Goal: Communication & Community: Answer question/provide support

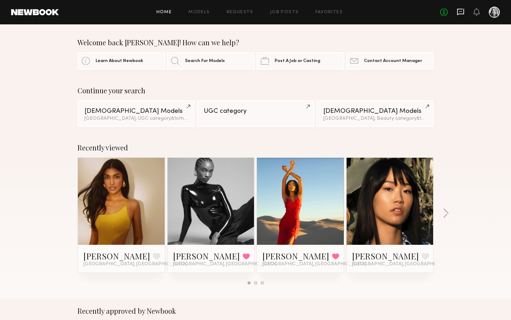
click at [459, 14] on icon at bounding box center [460, 12] width 7 height 7
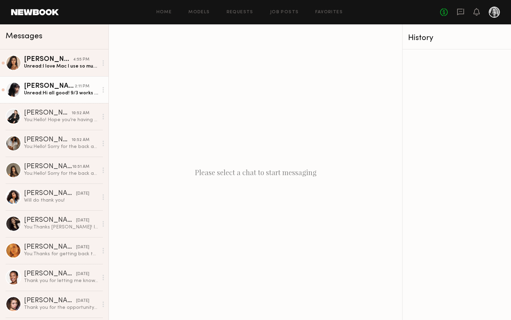
click at [32, 94] on div "Unread: Hi all good! 9/3 works for me 😊 my rate is $150/hour" at bounding box center [61, 93] width 74 height 7
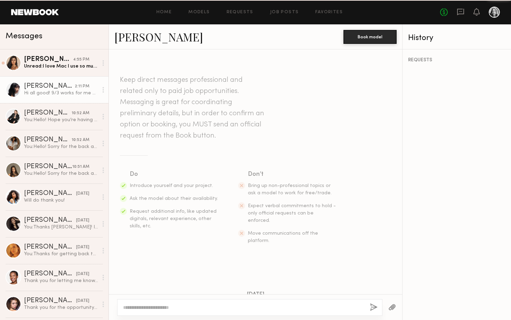
scroll to position [584, 0]
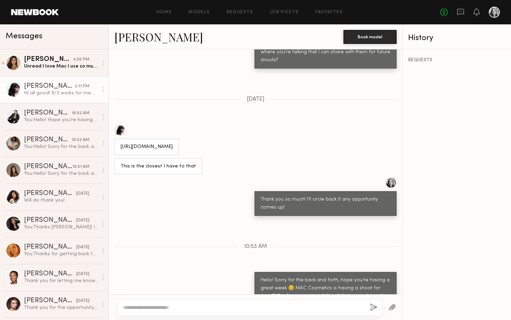
click at [118, 125] on div at bounding box center [119, 130] width 11 height 11
click at [229, 307] on textarea at bounding box center [243, 307] width 241 height 7
type textarea "**********"
click at [372, 306] on button "button" at bounding box center [374, 307] width 8 height 9
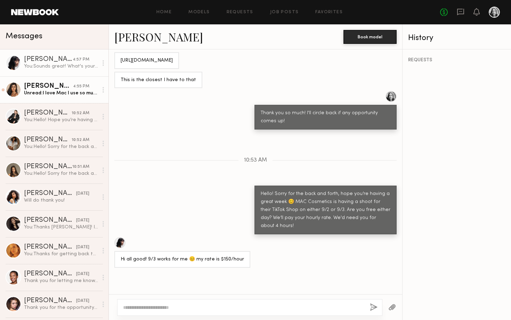
click at [46, 91] on div "Unread: I love Mac I use so much of their products!" at bounding box center [61, 93] width 74 height 7
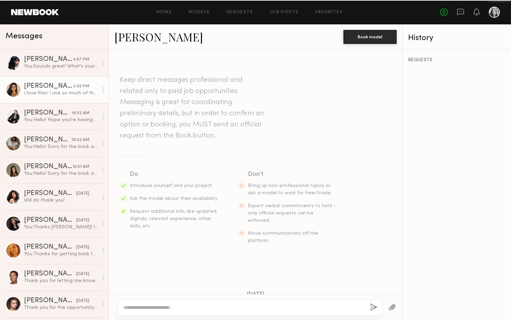
scroll to position [768, 0]
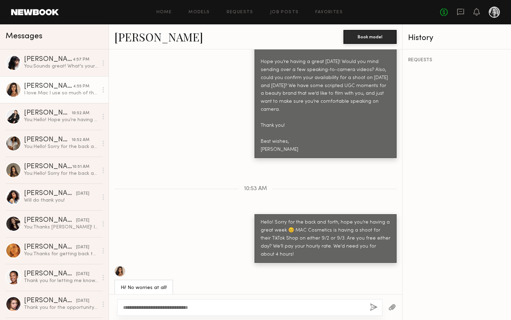
type textarea "**********"
click at [374, 313] on div "**********" at bounding box center [249, 307] width 265 height 17
click at [374, 310] on button "button" at bounding box center [374, 307] width 8 height 9
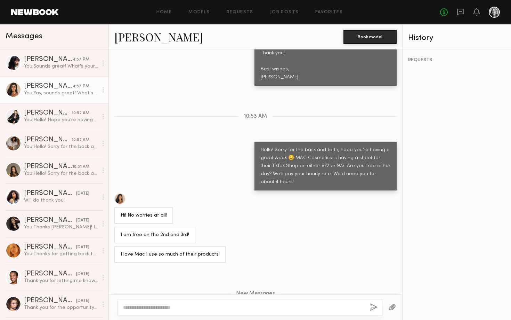
click at [40, 14] on link at bounding box center [35, 12] width 48 height 6
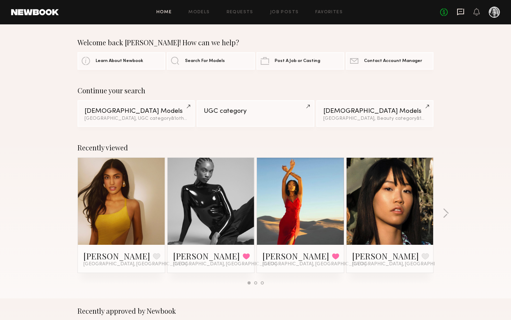
click at [461, 14] on icon at bounding box center [460, 12] width 7 height 7
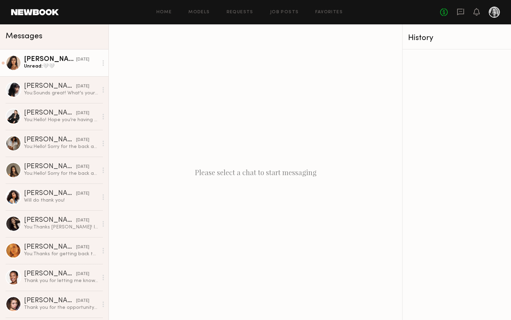
click at [45, 63] on div "Unread: 🤍🤍" at bounding box center [61, 66] width 74 height 7
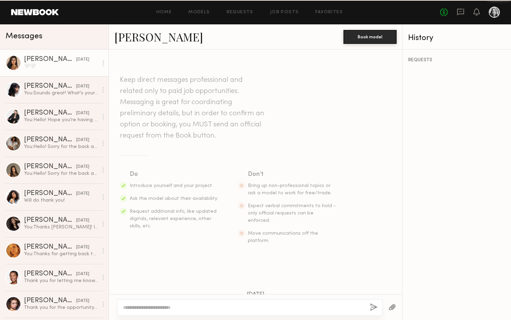
scroll to position [853, 0]
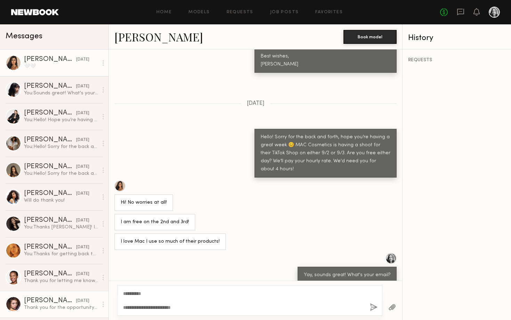
drag, startPoint x: 184, startPoint y: 304, endPoint x: 53, endPoint y: 304, distance: 131.5
click at [52, 304] on div "Messages Natasha W. yesterday 🤍🤍 Aileen C. yesterday You: Sounds great! What's …" at bounding box center [255, 171] width 511 height 295
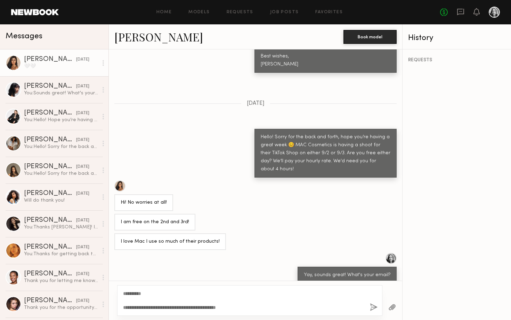
click at [191, 307] on textarea "**********" at bounding box center [243, 300] width 241 height 21
drag, startPoint x: 328, startPoint y: 312, endPoint x: 323, endPoint y: 308, distance: 6.7
click at [323, 308] on textarea "**********" at bounding box center [243, 300] width 241 height 21
click at [322, 305] on textarea "**********" at bounding box center [243, 300] width 241 height 21
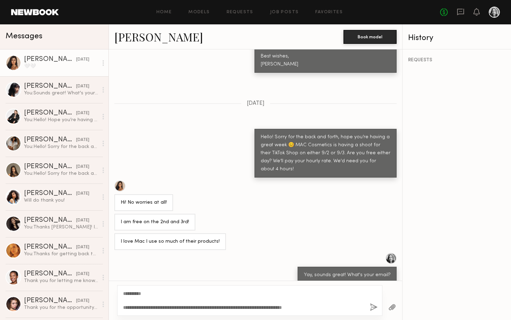
click at [202, 295] on textarea "**********" at bounding box center [243, 300] width 241 height 21
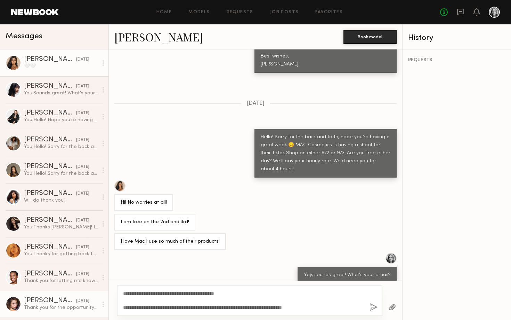
drag, startPoint x: 144, startPoint y: 307, endPoint x: 92, endPoint y: 307, distance: 51.8
click at [92, 307] on div "Messages Natasha W. yesterday 🤍🤍 Aileen C. yesterday You: Sounds great! What's …" at bounding box center [255, 171] width 511 height 295
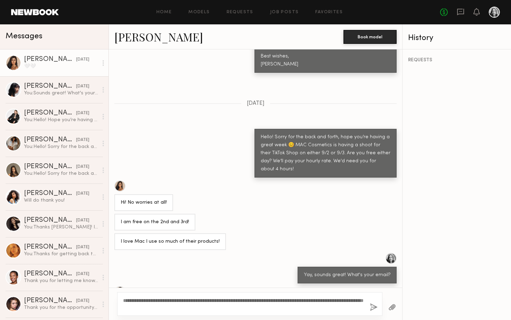
click at [255, 308] on textarea "**********" at bounding box center [243, 304] width 241 height 14
type textarea "**********"
click at [372, 306] on button "button" at bounding box center [374, 307] width 8 height 9
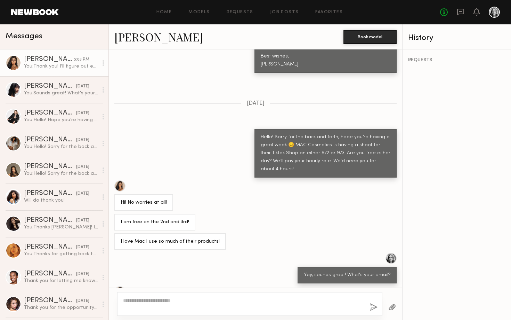
scroll to position [941, 0]
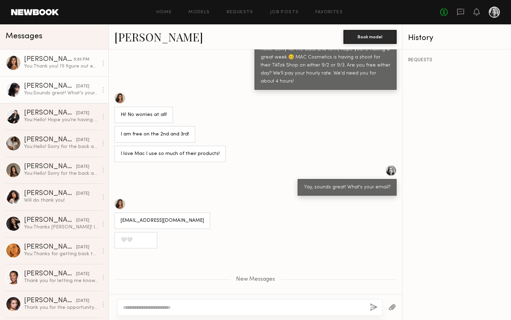
click at [66, 93] on div "You: Sounds great! What's your email?" at bounding box center [61, 93] width 74 height 7
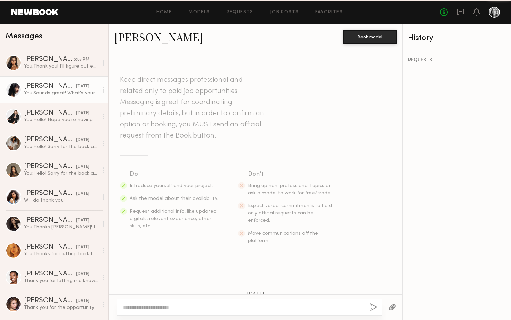
scroll to position [617, 0]
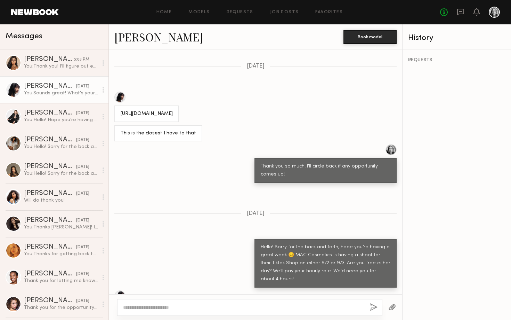
click at [138, 38] on link "Aileen C." at bounding box center [158, 36] width 89 height 15
click at [48, 165] on div "Assiya M." at bounding box center [50, 166] width 52 height 7
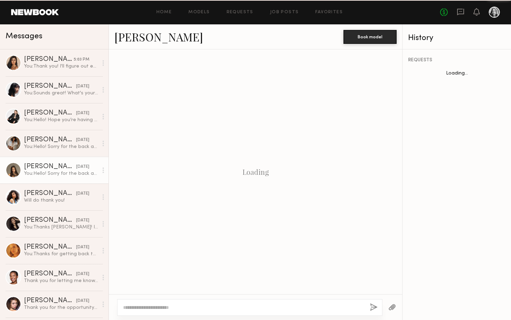
scroll to position [865, 0]
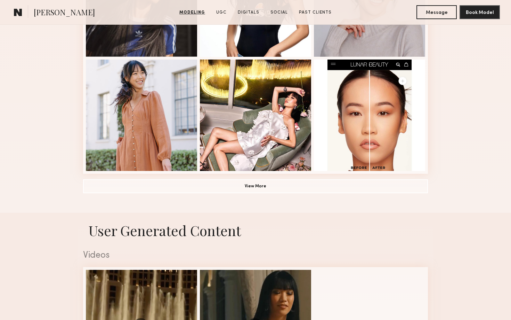
scroll to position [621, 0]
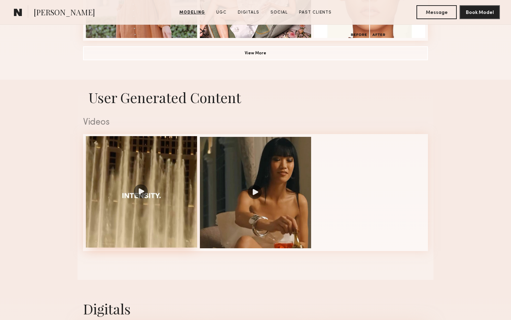
click at [141, 188] on div at bounding box center [141, 191] width 111 height 111
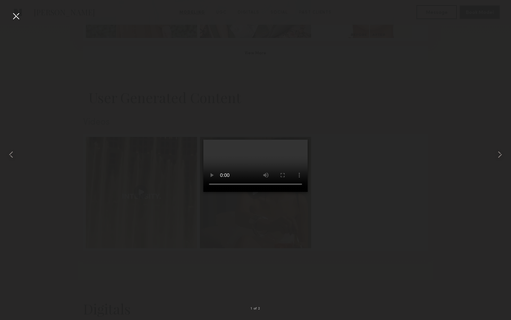
click at [15, 13] on div at bounding box center [15, 15] width 11 height 11
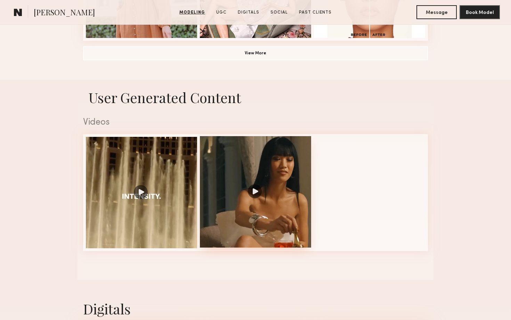
click at [296, 216] on div at bounding box center [255, 191] width 111 height 111
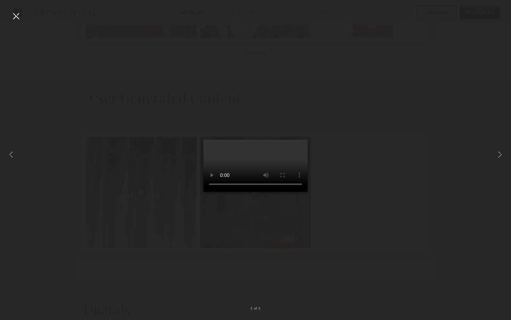
click at [248, 181] on video at bounding box center [256, 166] width 104 height 52
click at [14, 18] on div at bounding box center [15, 15] width 11 height 11
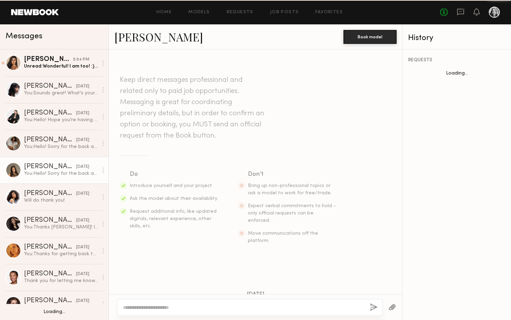
scroll to position [865, 0]
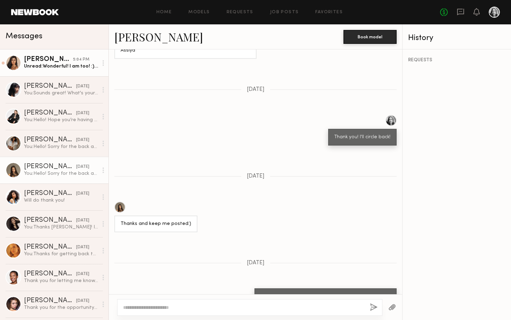
click at [75, 62] on div "5:04 PM" at bounding box center [81, 59] width 16 height 7
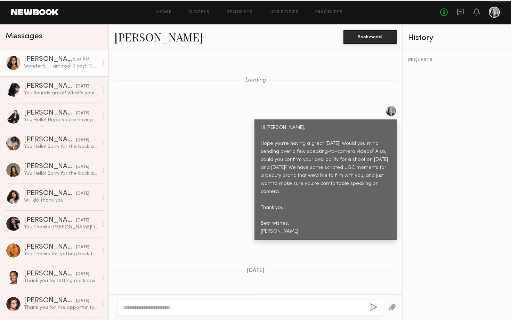
scroll to position [273, 0]
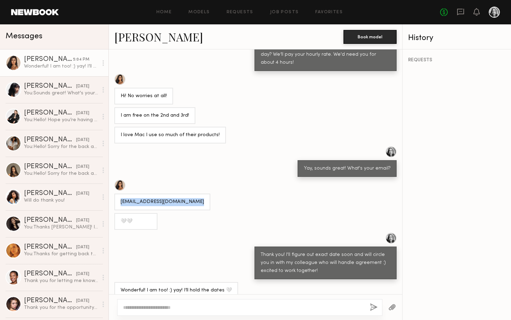
drag, startPoint x: 197, startPoint y: 193, endPoint x: 121, endPoint y: 193, distance: 75.8
click at [121, 193] on div "Natashawanigatunga@gmail.com" at bounding box center [162, 201] width 96 height 17
copy div "Natashawanigatunga@gmail.com"
click at [252, 135] on div "I love Mac I use so much of their products!" at bounding box center [256, 135] width 294 height 17
click at [275, 313] on div at bounding box center [249, 307] width 265 height 17
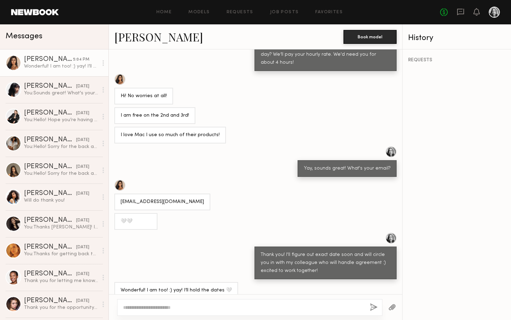
click at [276, 305] on textarea at bounding box center [243, 307] width 241 height 7
click at [266, 307] on textarea "**********" at bounding box center [243, 307] width 241 height 7
click at [317, 308] on textarea "**********" at bounding box center [243, 307] width 241 height 7
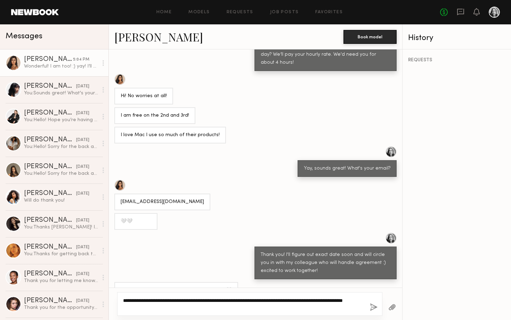
type textarea "**********"
click at [374, 307] on button "button" at bounding box center [374, 307] width 8 height 9
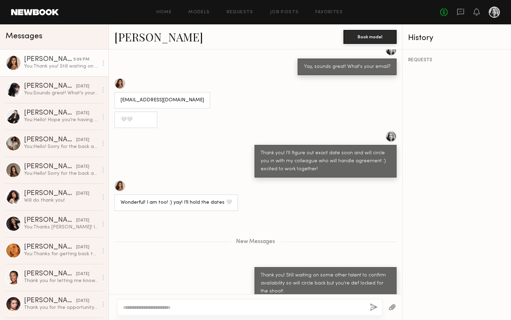
click at [124, 78] on div at bounding box center [119, 83] width 11 height 11
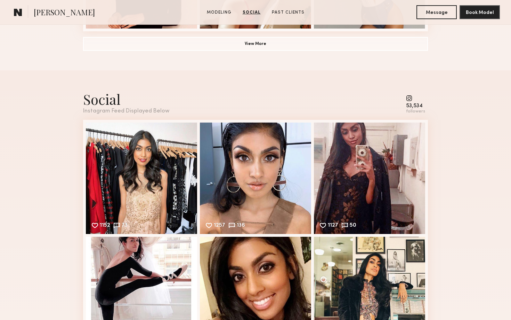
scroll to position [626, 0]
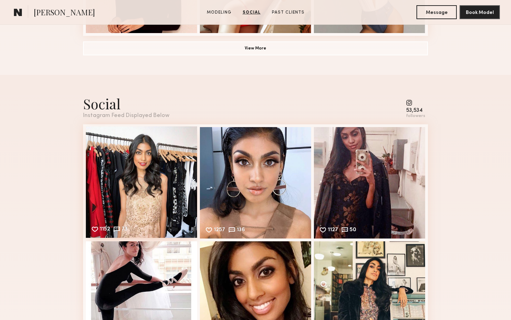
click at [142, 159] on div "1152 73 Likes & comments displayed to show model’s engagement" at bounding box center [141, 181] width 111 height 111
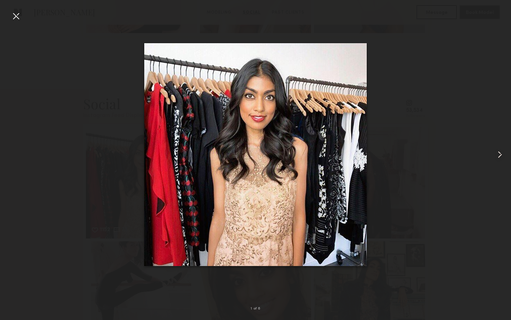
click at [500, 153] on common-icon at bounding box center [500, 154] width 11 height 11
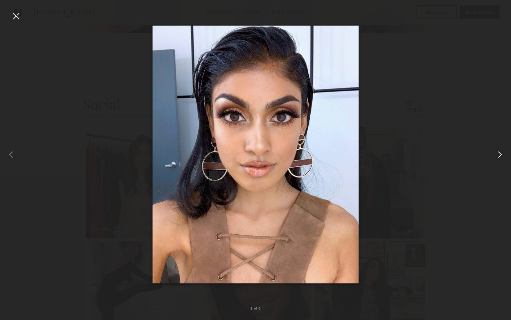
click at [500, 153] on common-icon at bounding box center [500, 154] width 11 height 11
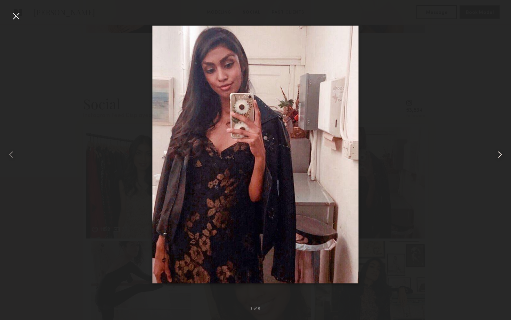
click at [500, 153] on common-icon at bounding box center [500, 154] width 11 height 11
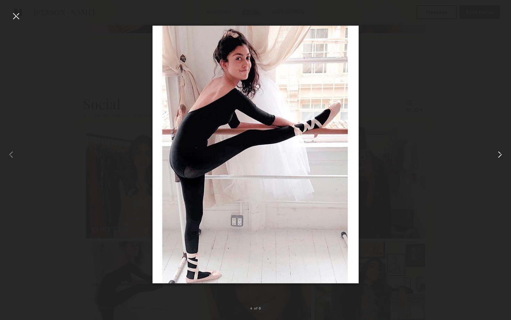
click at [500, 153] on common-icon at bounding box center [500, 154] width 11 height 11
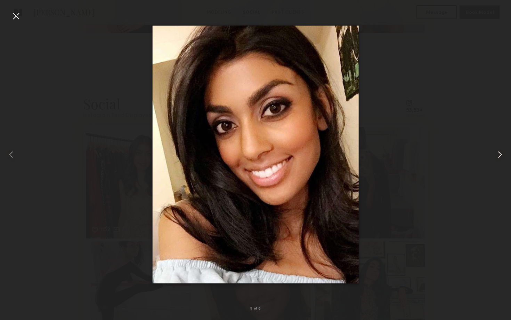
click at [500, 153] on common-icon at bounding box center [500, 154] width 11 height 11
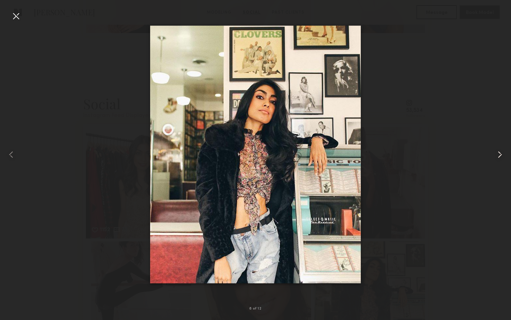
click at [500, 153] on common-icon at bounding box center [500, 154] width 11 height 11
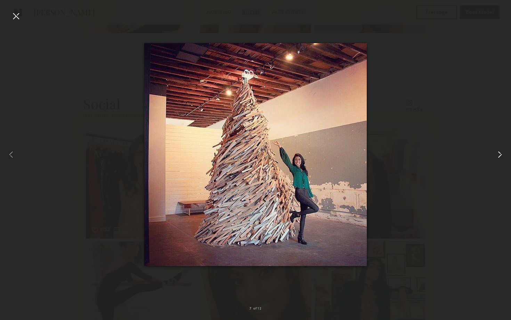
click at [500, 153] on common-icon at bounding box center [500, 154] width 11 height 11
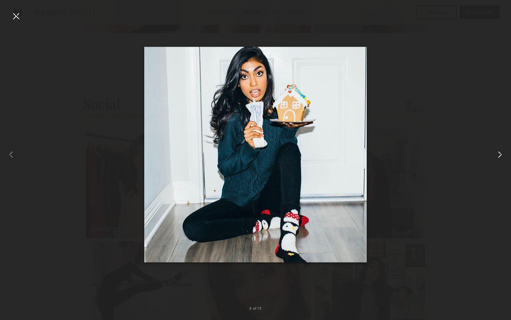
click at [500, 153] on common-icon at bounding box center [500, 154] width 11 height 11
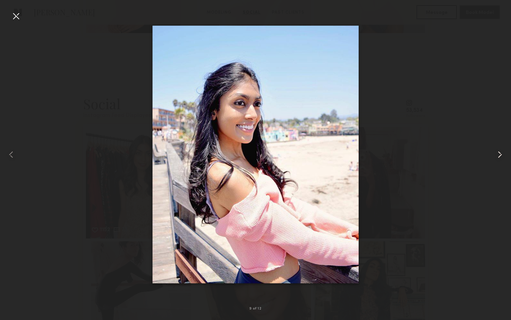
click at [500, 153] on common-icon at bounding box center [500, 154] width 11 height 11
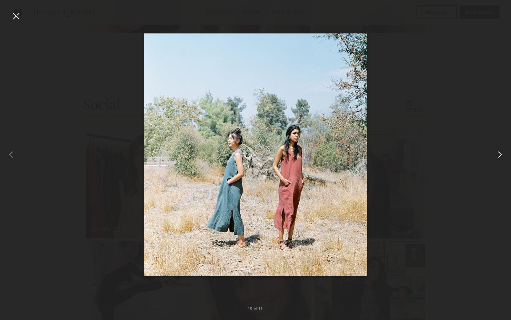
click at [500, 153] on common-icon at bounding box center [500, 154] width 11 height 11
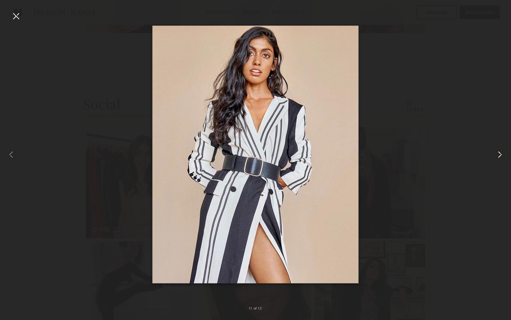
click at [500, 153] on common-icon at bounding box center [500, 154] width 11 height 11
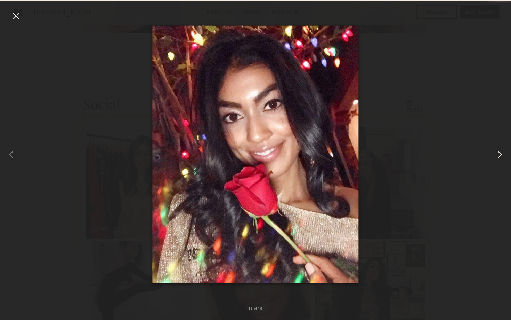
click at [500, 153] on common-icon at bounding box center [500, 154] width 11 height 11
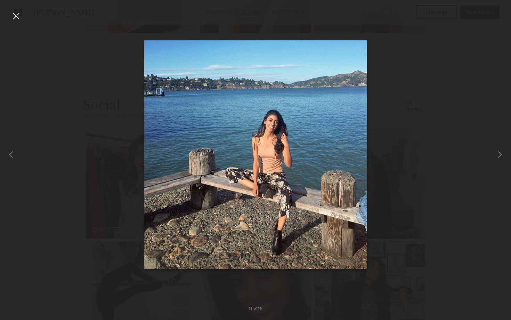
click at [482, 120] on div at bounding box center [255, 154] width 511 height 286
click at [15, 21] on div at bounding box center [15, 15] width 11 height 11
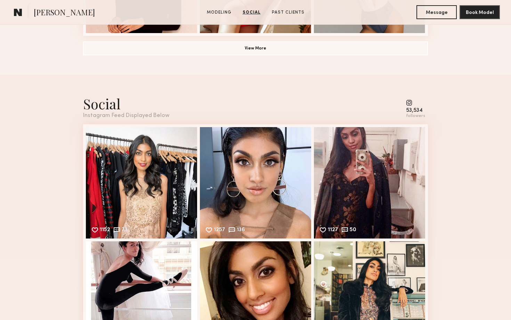
click at [272, 110] on div "Social Instagram Feed Displayed Below 53,534 followers" at bounding box center [255, 106] width 345 height 24
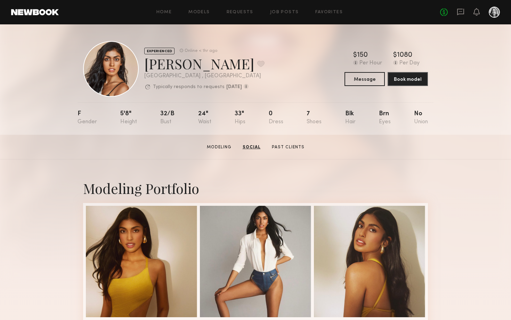
scroll to position [0, 0]
click at [458, 11] on icon at bounding box center [460, 12] width 7 height 7
